Goal: Check status: Check status

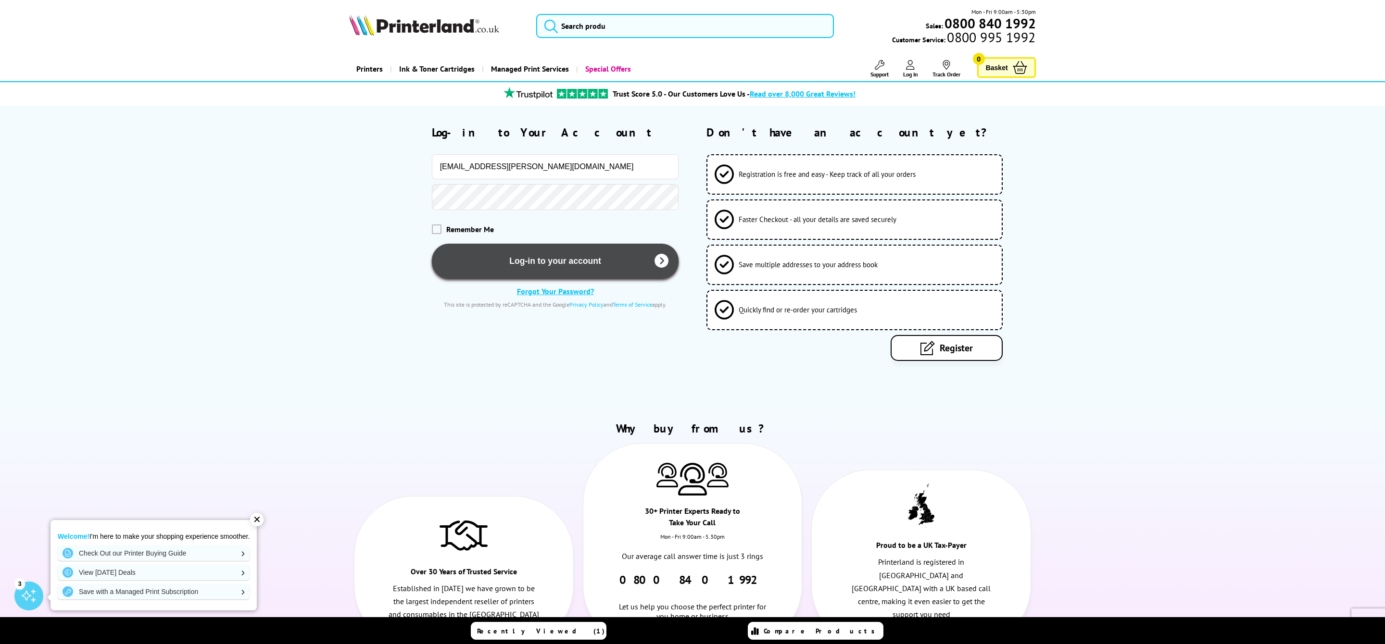
click at [529, 263] on button "Log-in to your account" at bounding box center [555, 261] width 247 height 35
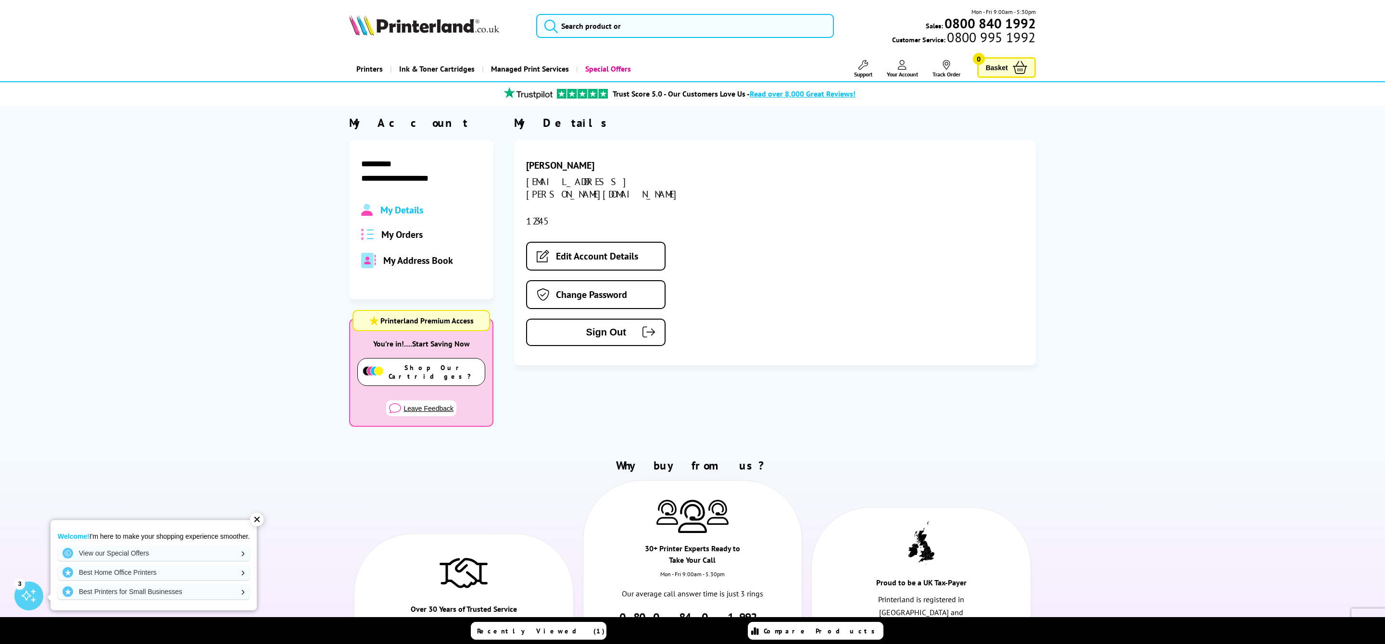
click at [401, 232] on span "My Orders" at bounding box center [401, 234] width 41 height 13
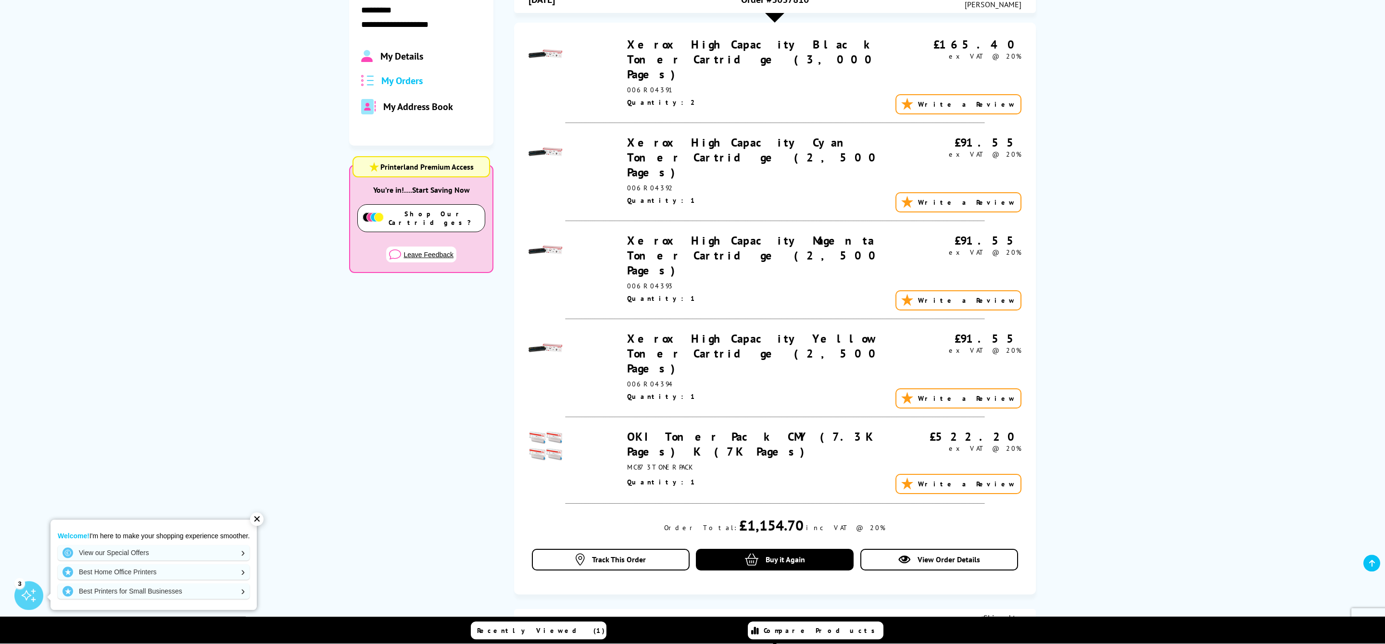
scroll to position [208, 0]
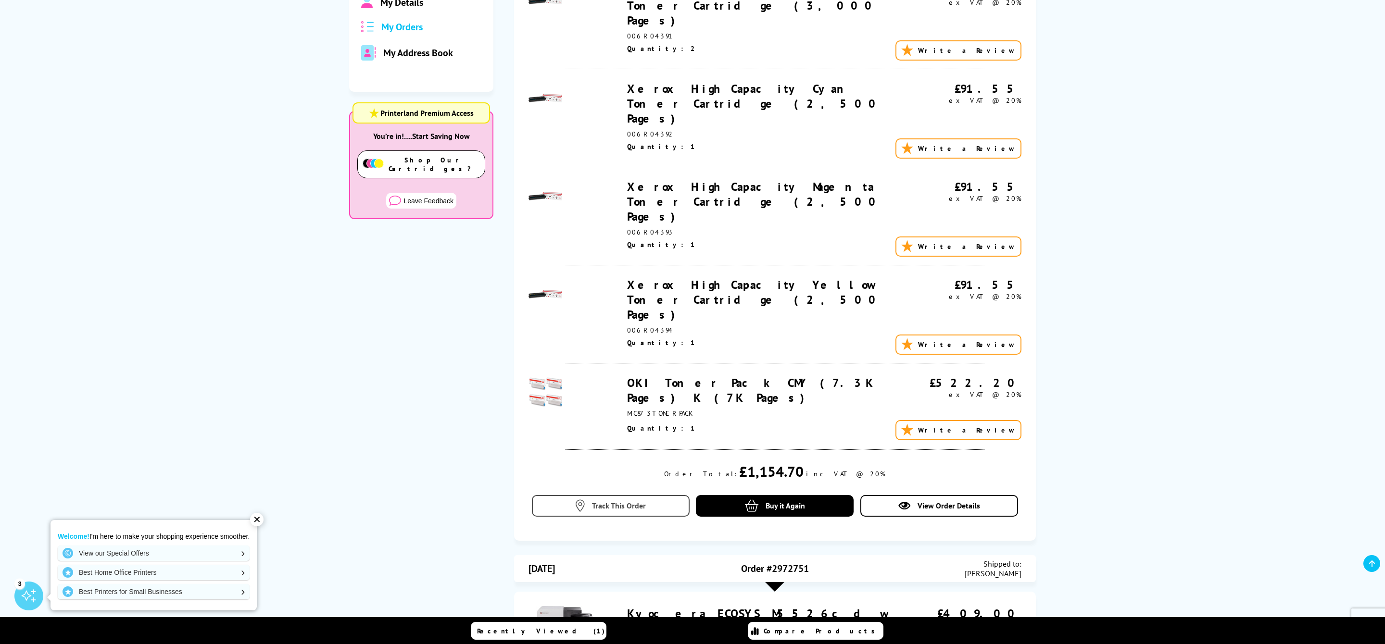
click at [630, 501] on span "Track This Order" at bounding box center [619, 506] width 54 height 10
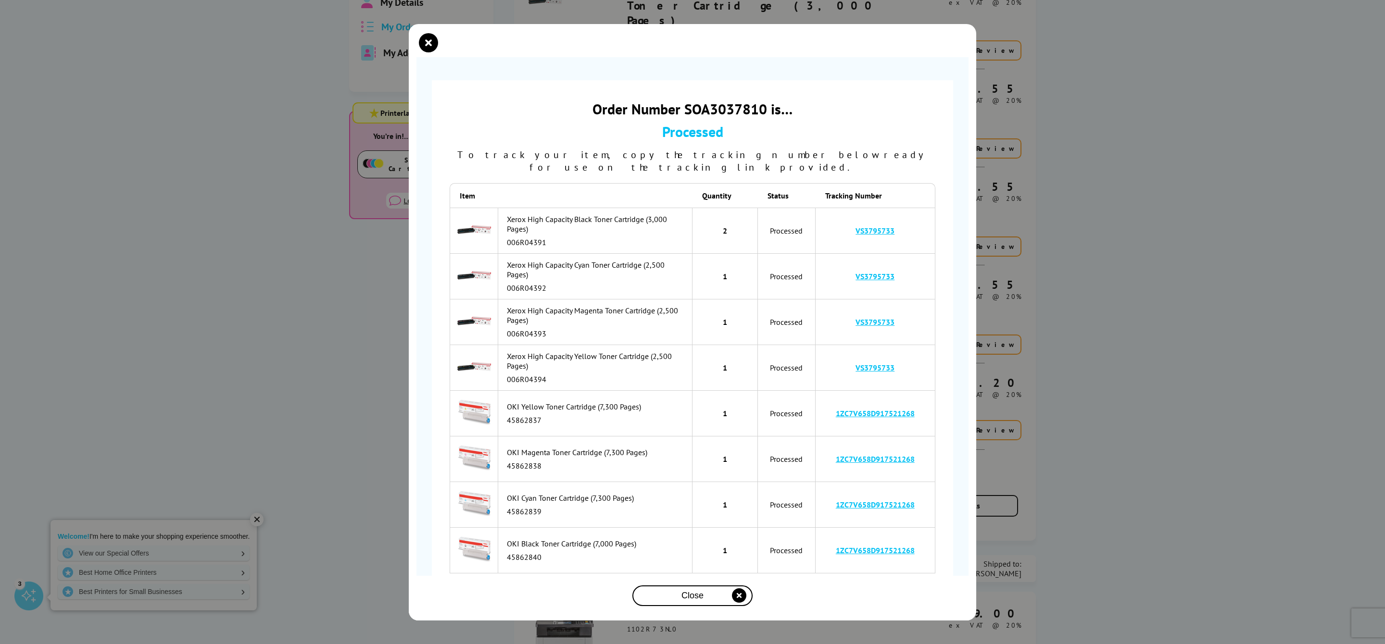
click at [862, 226] on link "VS3795733" at bounding box center [875, 231] width 39 height 10
drag, startPoint x: 905, startPoint y: 222, endPoint x: 851, endPoint y: 224, distance: 53.4
click at [851, 224] on td "VS3795733" at bounding box center [876, 231] width 120 height 46
copy link "VS3795733"
click at [881, 409] on link "1ZC7V658D917521268" at bounding box center [875, 414] width 79 height 10
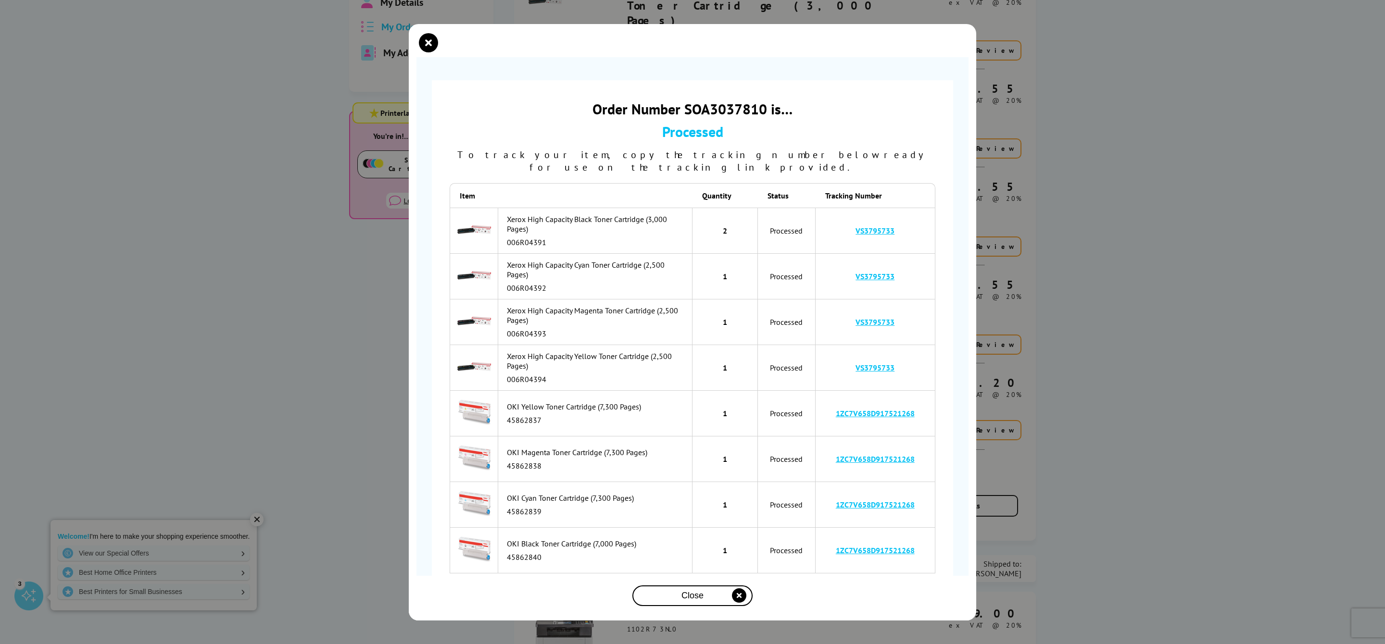
click at [741, 596] on icon "close modal" at bounding box center [739, 596] width 14 height 14
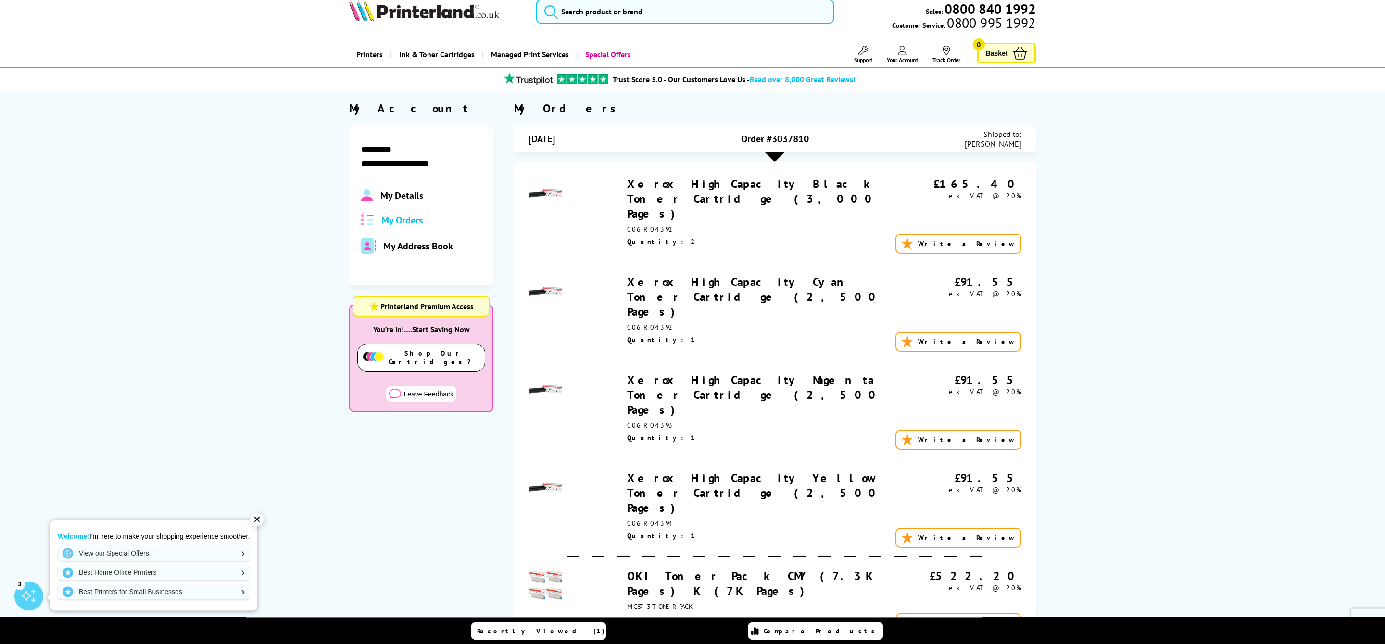
scroll to position [0, 0]
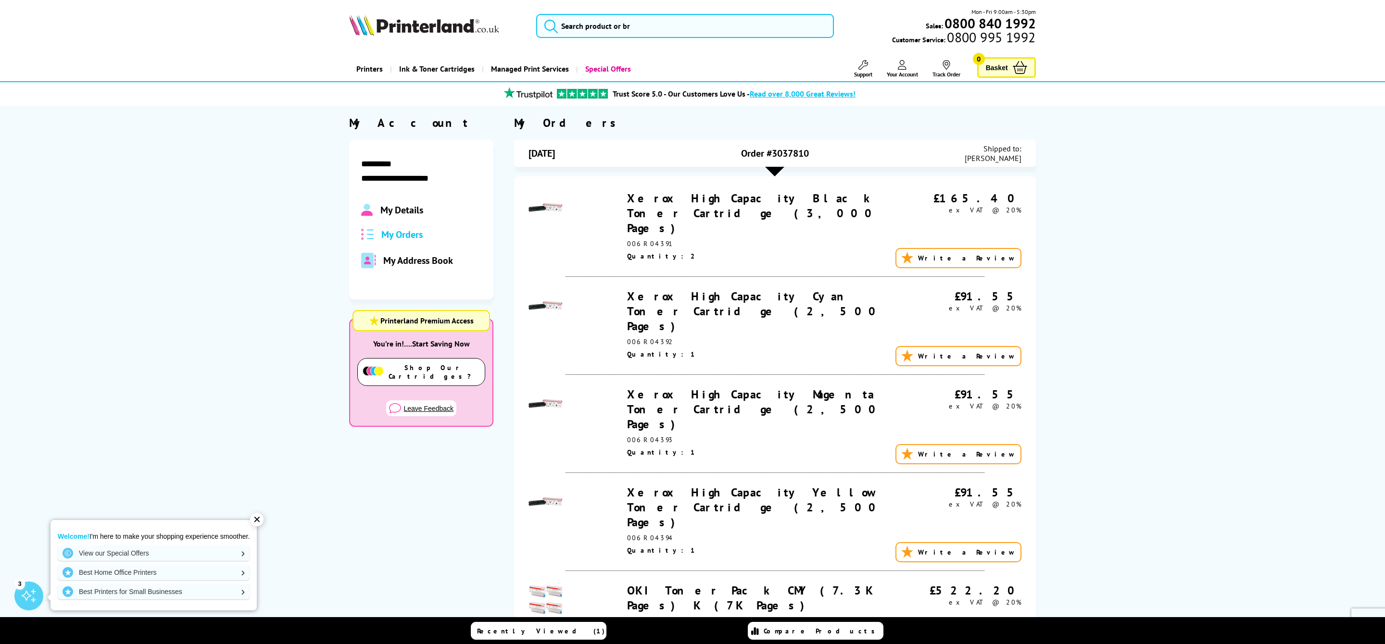
click at [894, 66] on link "Your Account" at bounding box center [902, 69] width 31 height 18
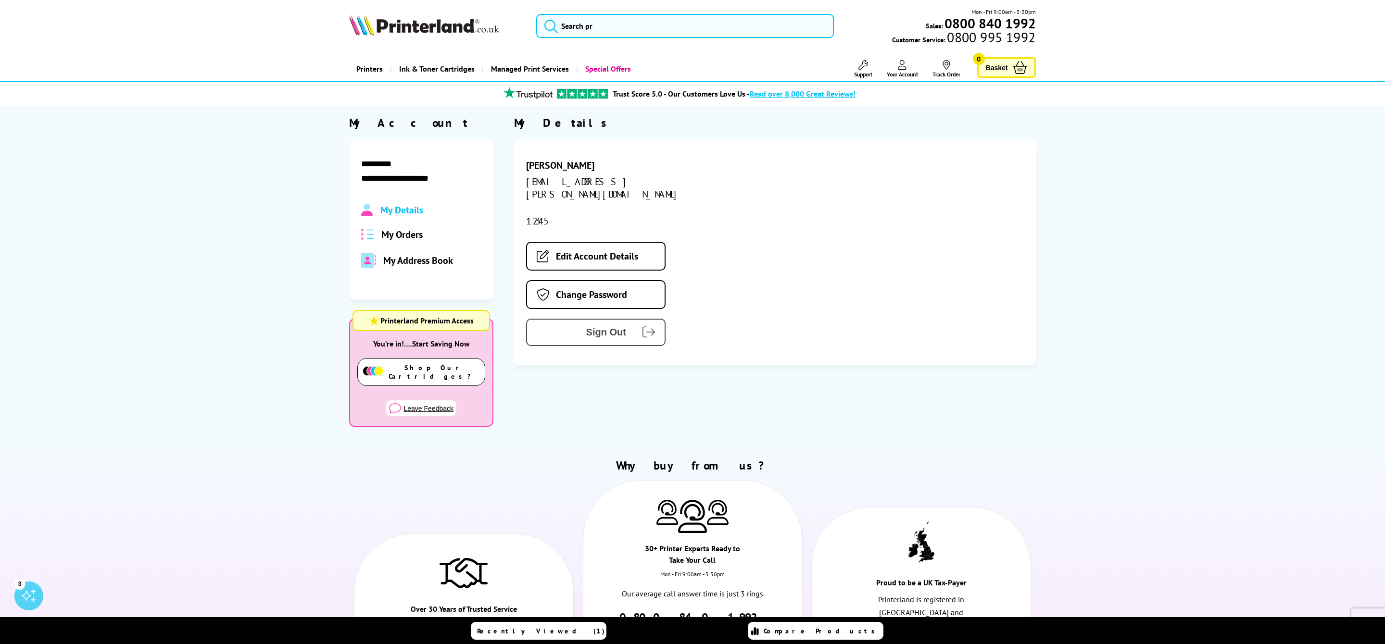
click at [597, 327] on span "Sign Out" at bounding box center [583, 332] width 85 height 11
